Goal: Share content: Share content

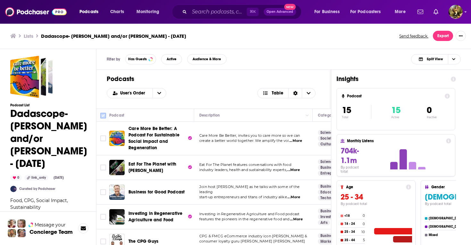
click at [103, 114] on input "Toggle select all" at bounding box center [103, 116] width 6 height 6
checkbox input "true"
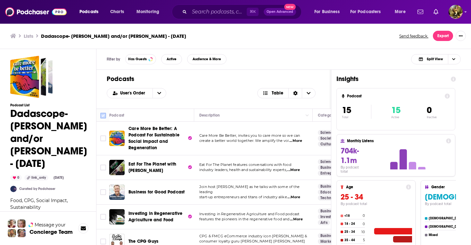
checkbox input "true"
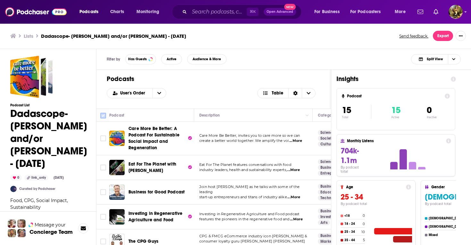
checkbox input "true"
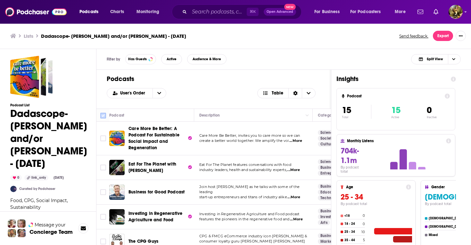
checkbox input "true"
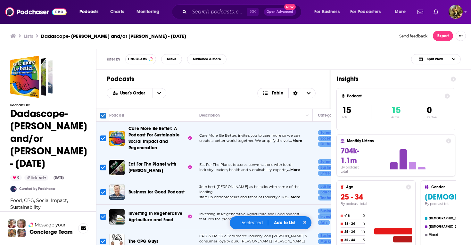
click at [286, 223] on button "Add to List" at bounding box center [285, 222] width 32 height 5
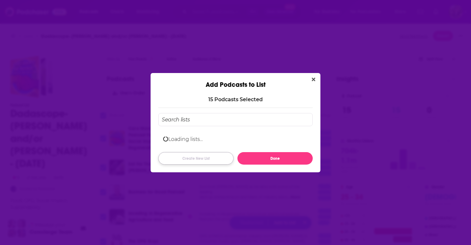
click at [189, 160] on button "Create New List" at bounding box center [195, 158] width 75 height 12
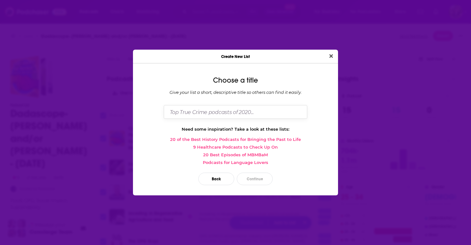
click at [202, 112] on input "Dialog" at bounding box center [235, 112] width 143 height 14
paste input "[PERSON_NAME] and/or [PERSON_NAME]"
type input "Dadascope- [PERSON_NAME] and/or [PERSON_NAME]- 8/15"
click at [258, 182] on button "Continue" at bounding box center [255, 179] width 36 height 12
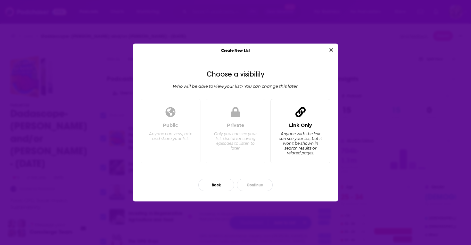
click at [292, 135] on div "Anyone with the link can see your list, but it won't be shown in search results…" at bounding box center [300, 143] width 44 height 24
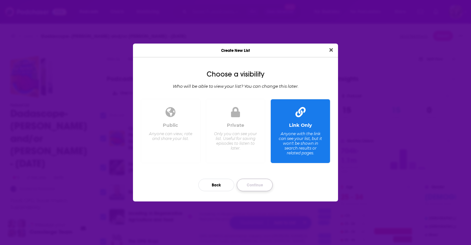
click at [248, 188] on button "Continue" at bounding box center [255, 185] width 36 height 12
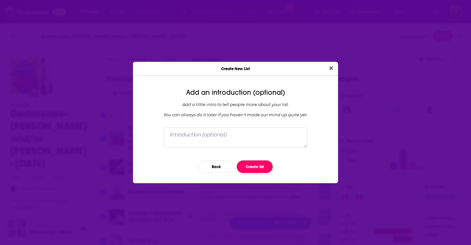
click at [255, 168] on button "Create list" at bounding box center [255, 166] width 36 height 12
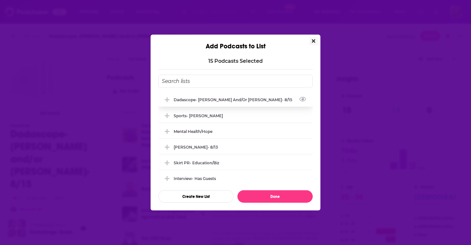
click at [168, 100] on icon "Add Podcast To List" at bounding box center [167, 99] width 5 height 5
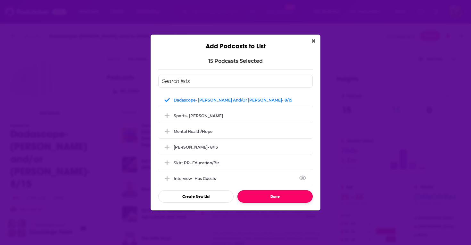
click at [278, 198] on button "Done" at bounding box center [274, 196] width 75 height 12
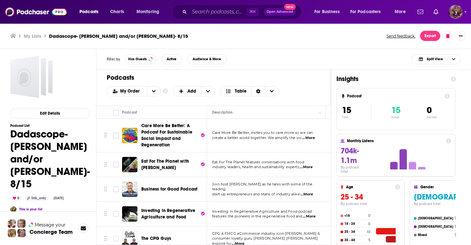
click at [455, 12] on img "Logged in as SydneyDemo" at bounding box center [455, 12] width 14 height 14
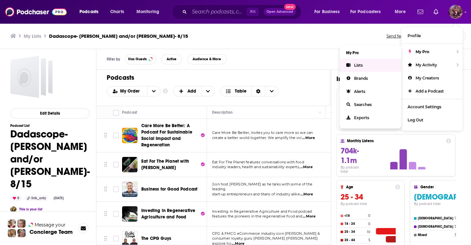
click at [358, 69] on link "Lists" at bounding box center [369, 65] width 61 height 13
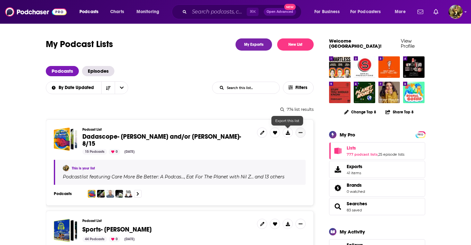
click at [300, 132] on icon "Show More Button" at bounding box center [300, 132] width 4 height 1
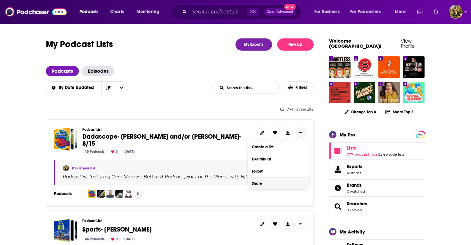
click at [277, 184] on button "Share" at bounding box center [278, 183] width 61 height 12
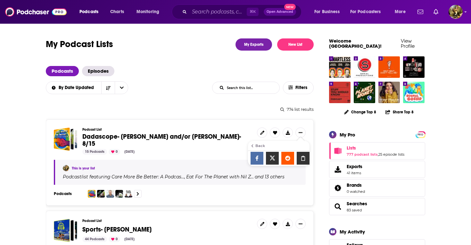
click at [303, 156] on icon "Show additional menu" at bounding box center [303, 158] width 13 height 5
